Goal: Information Seeking & Learning: Learn about a topic

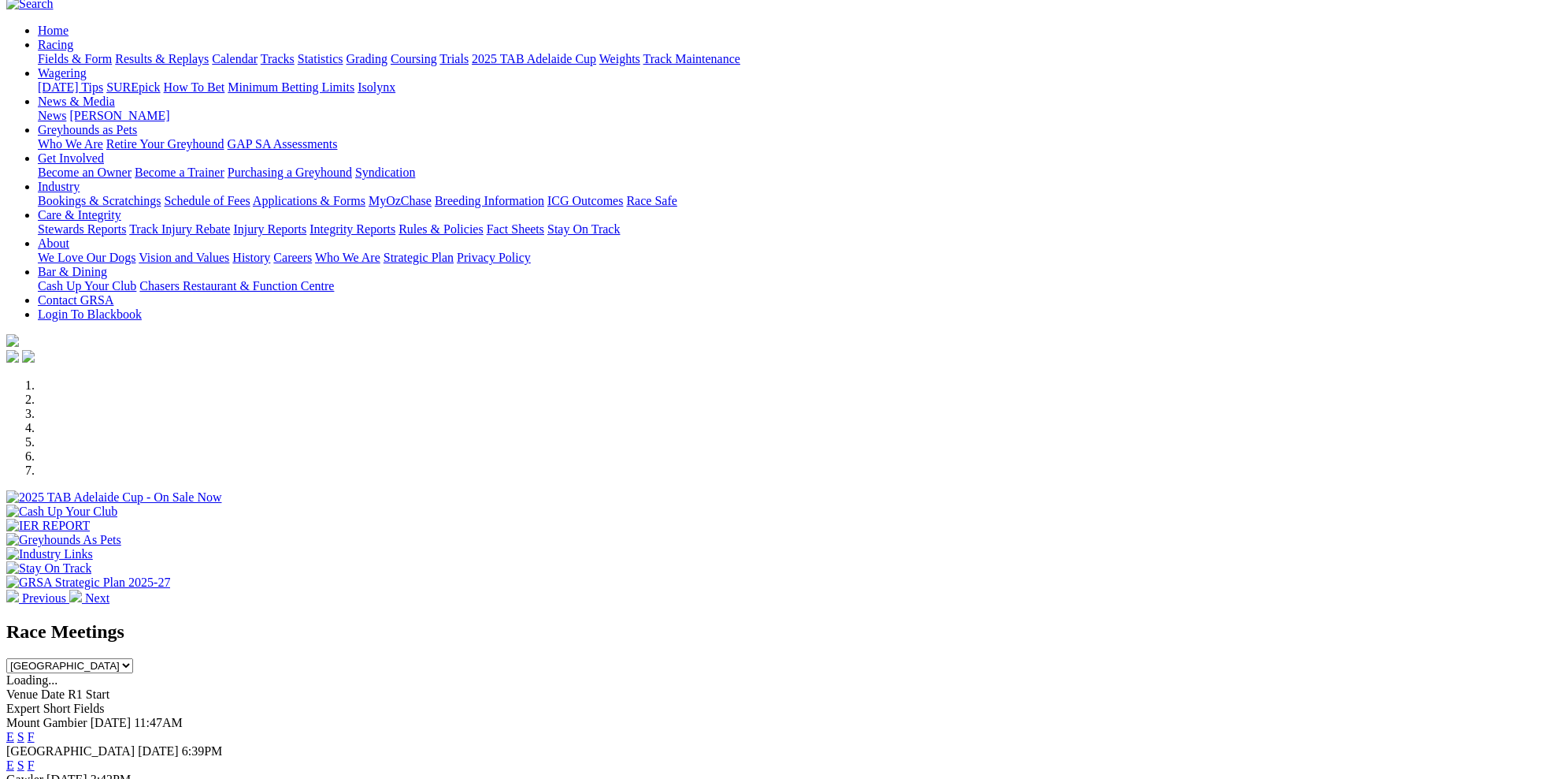
scroll to position [124, 0]
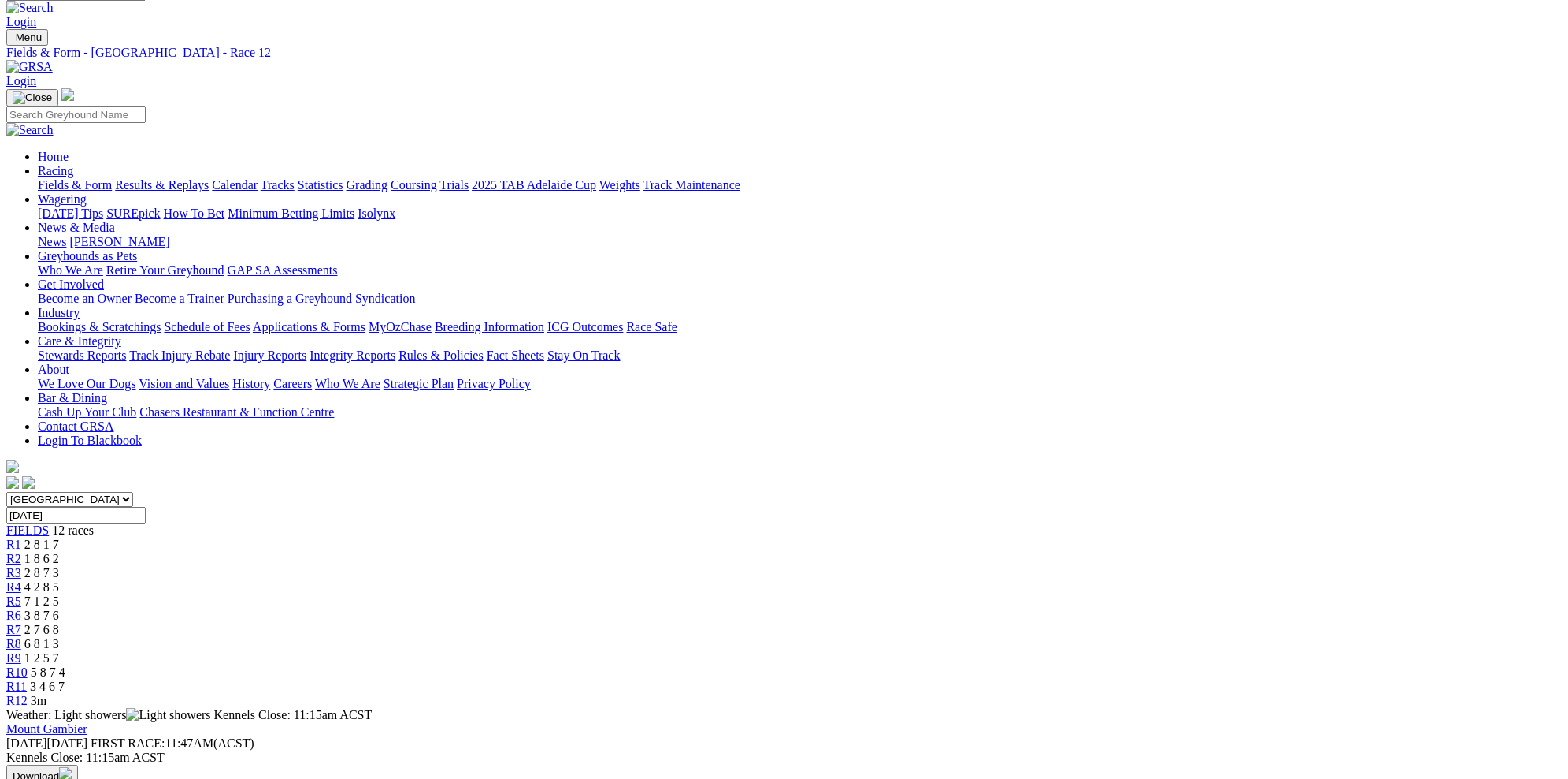
scroll to position [21, 0]
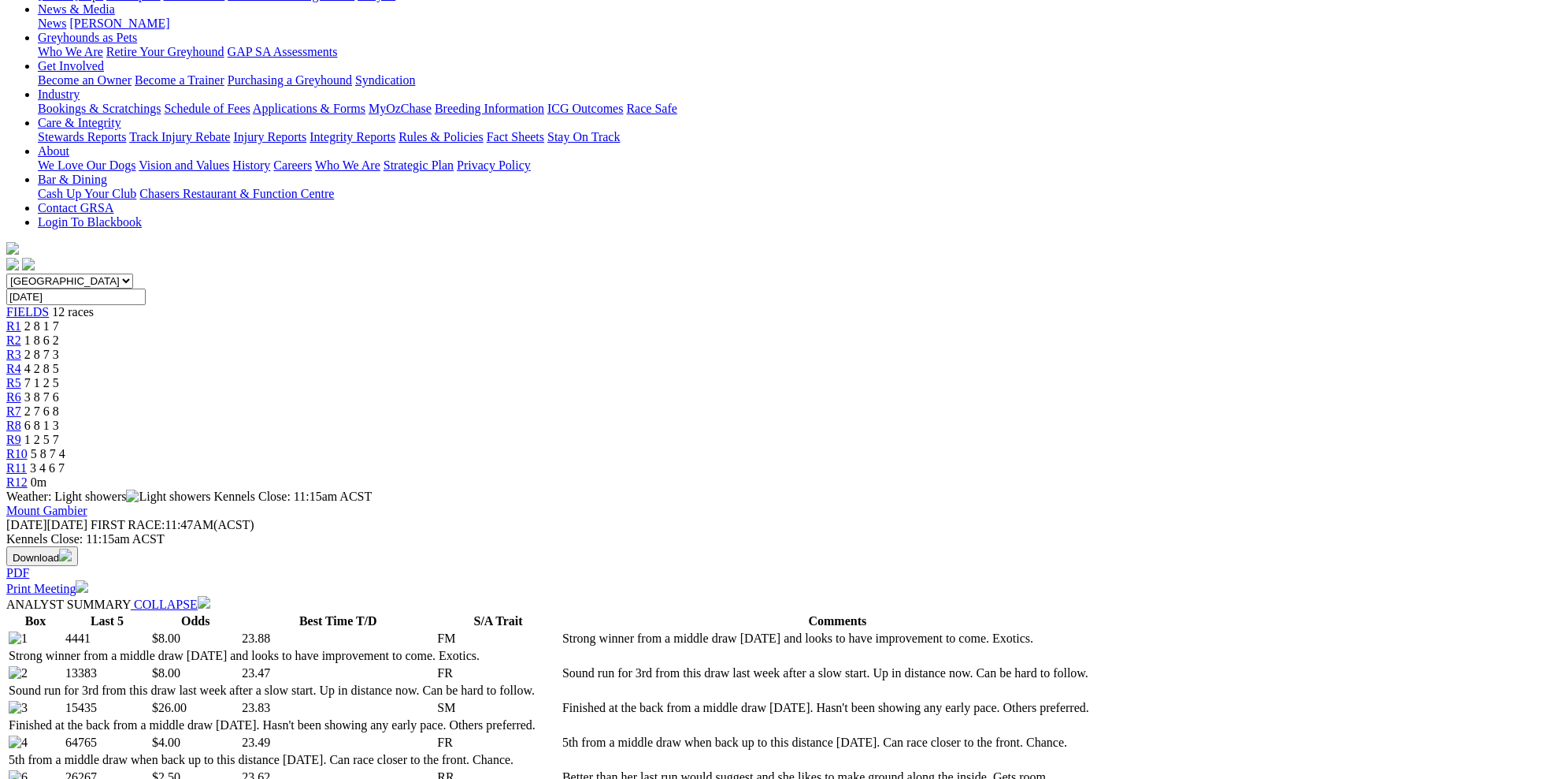
scroll to position [249, 0]
